Goal: Task Accomplishment & Management: Manage account settings

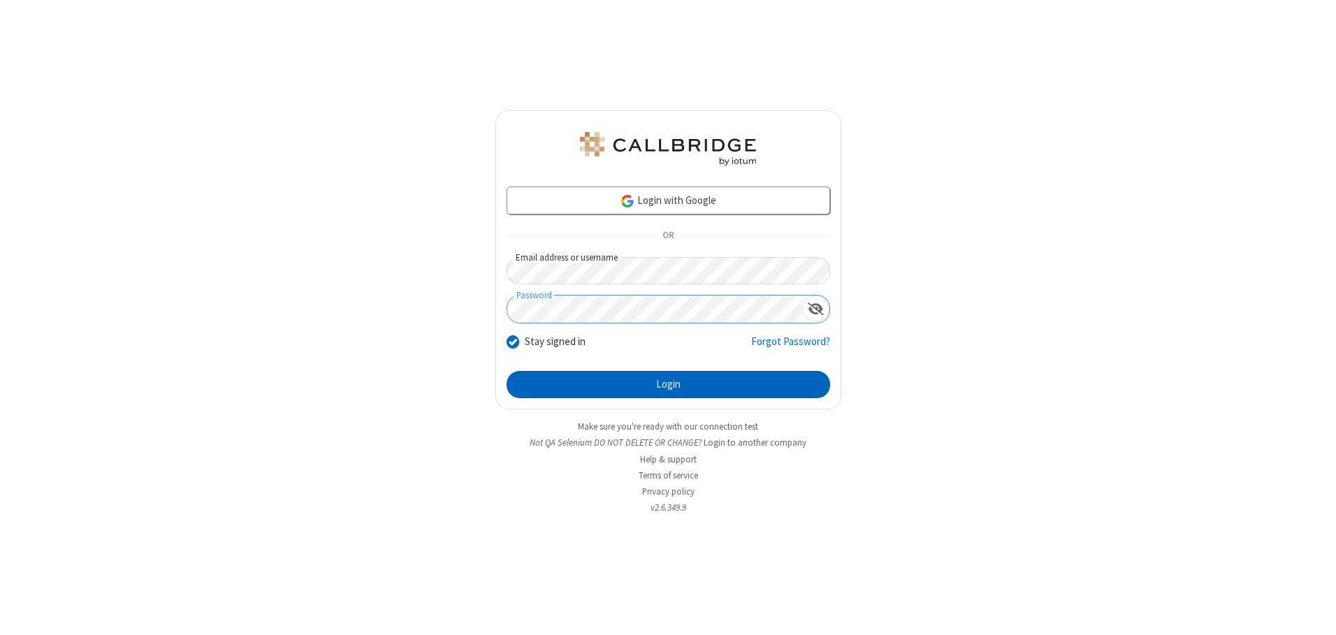
click at [668, 384] on button "Login" at bounding box center [669, 385] width 324 height 28
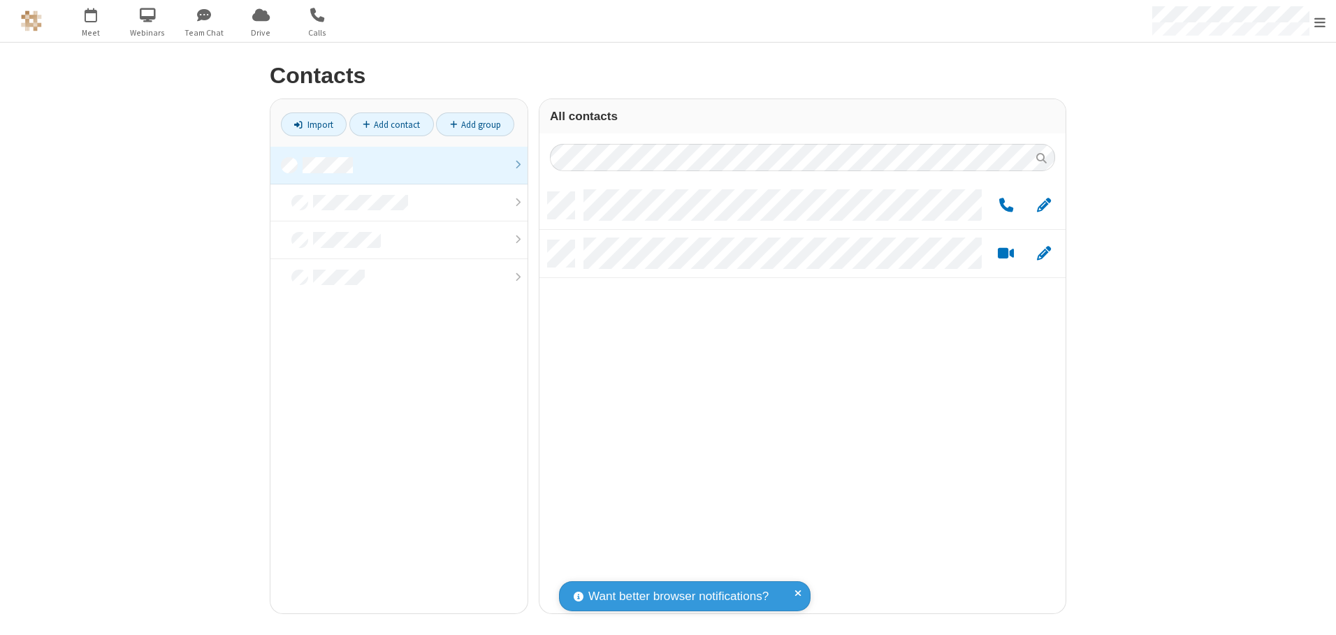
scroll to position [421, 516]
click at [399, 165] on link at bounding box center [398, 166] width 257 height 38
click at [1044, 205] on span "Edit" at bounding box center [1044, 205] width 14 height 17
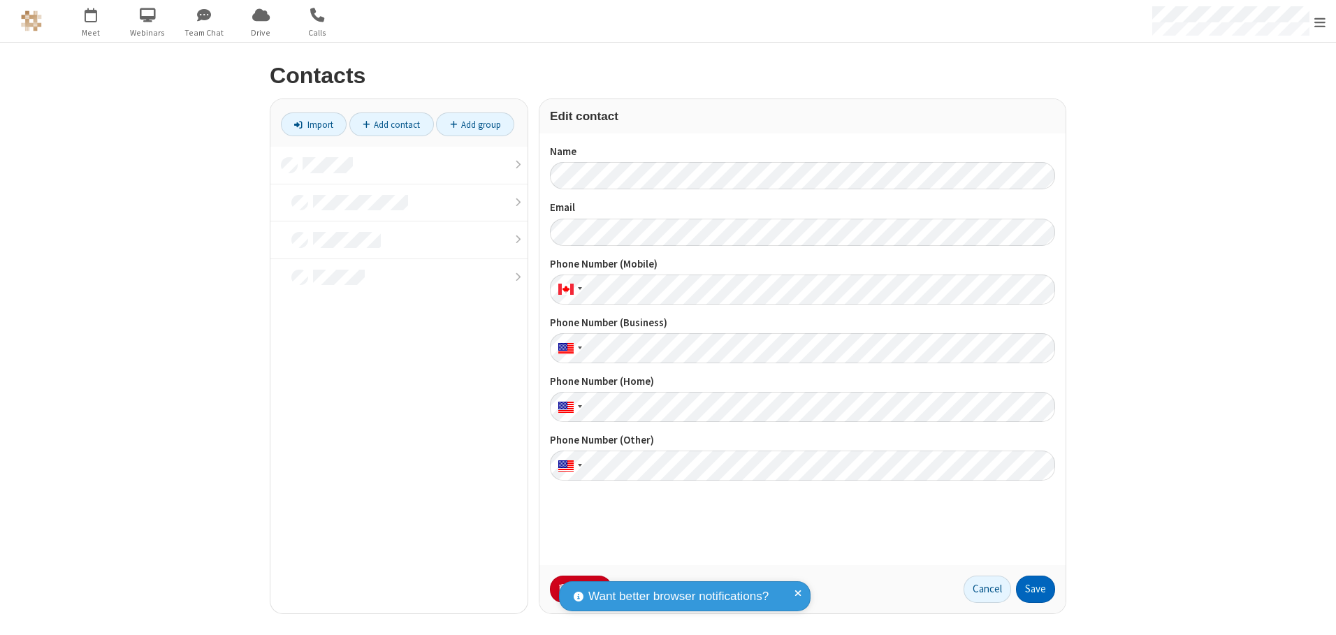
click at [1036, 589] on button "Save" at bounding box center [1035, 590] width 39 height 28
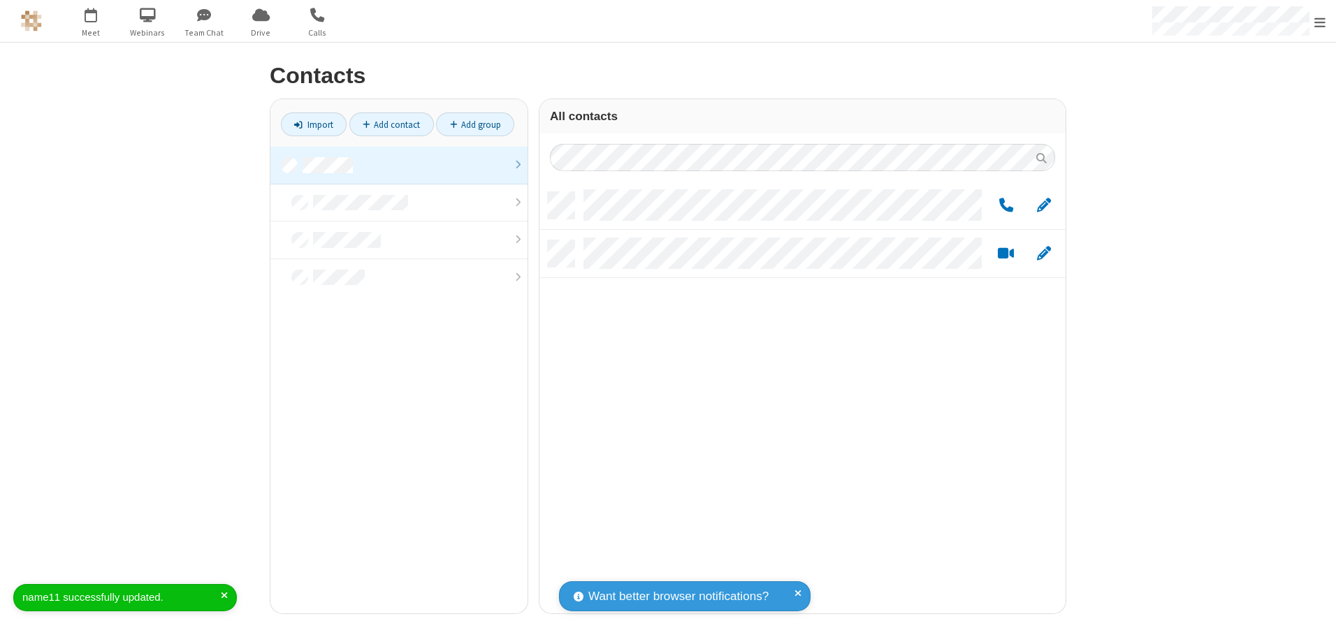
scroll to position [421, 516]
